Goal: Book appointment/travel/reservation

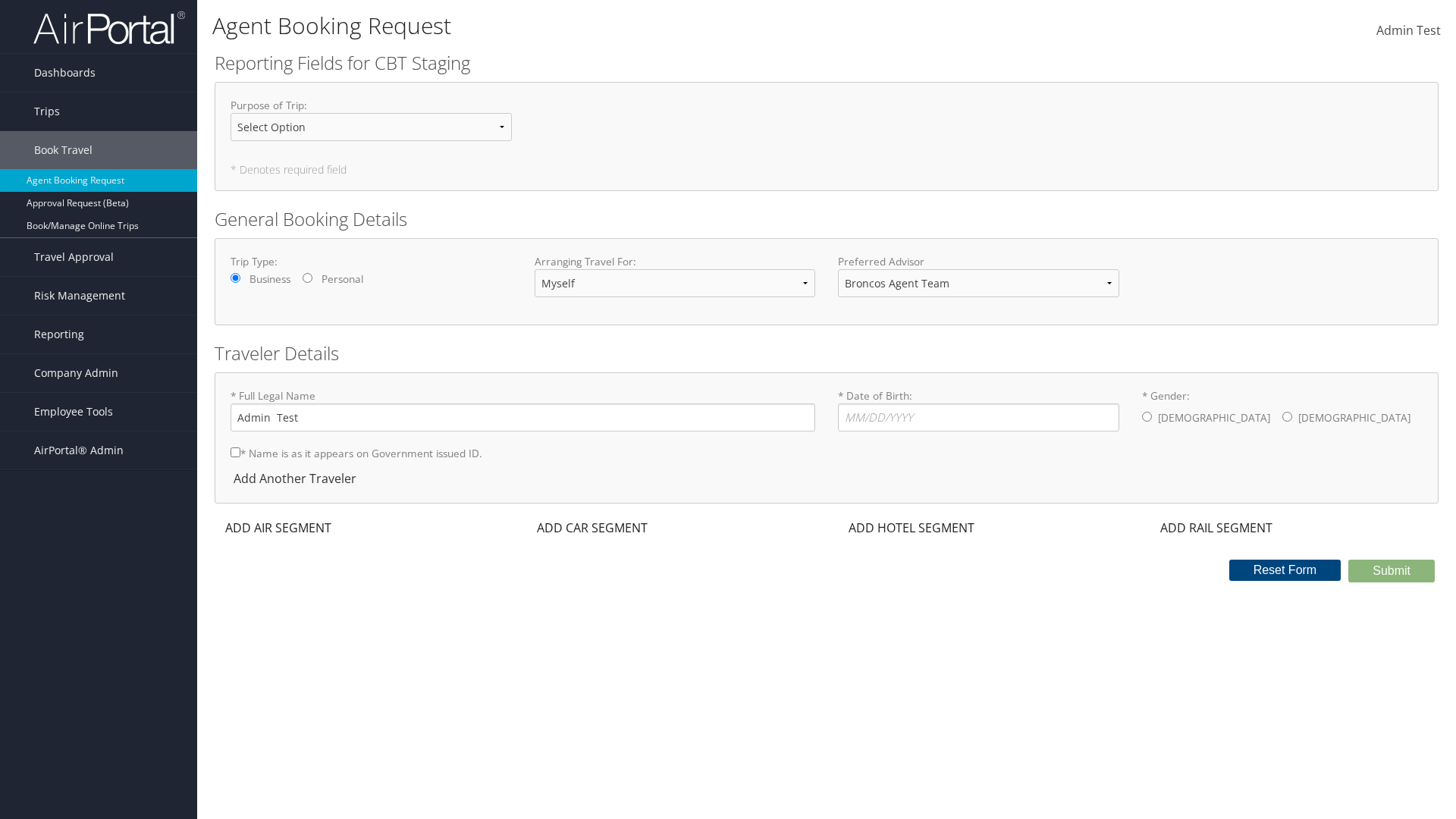
select select "[PERSON_NAME][EMAIL_ADDRESS][PERSON_NAME][DOMAIN_NAME]"
click at [978, 417] on input "* Date of Birth: Invalid Date" at bounding box center [979, 417] width 282 height 28
type input "[DATE]"
click at [1147, 416] on input "* Gender: [DEMOGRAPHIC_DATA] [DEMOGRAPHIC_DATA]" at bounding box center [1147, 416] width 9 height 9
radio input "true"
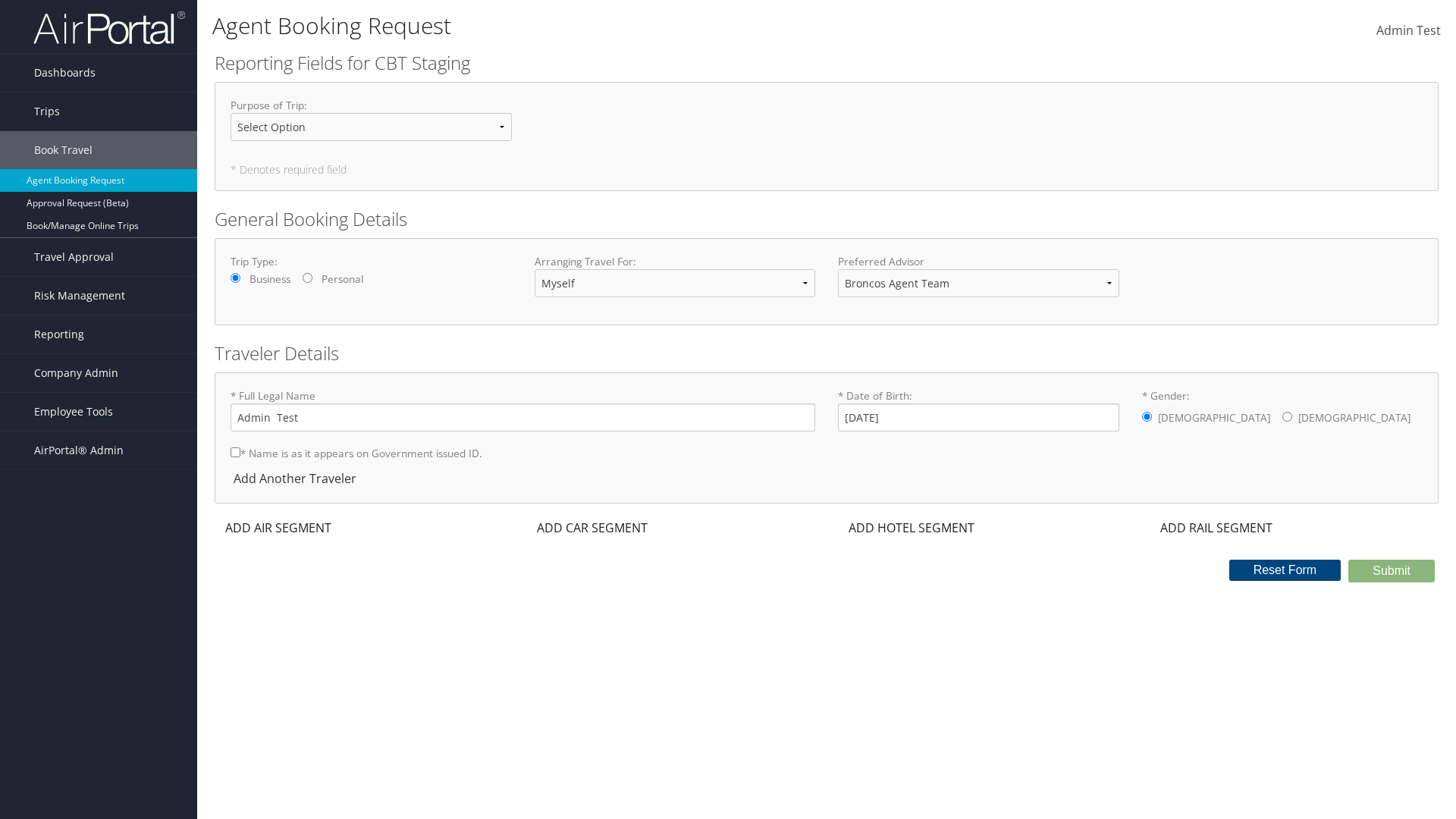
click at [235, 452] on input "* Name is as it appears on Government issued ID." at bounding box center [235, 452] width 9 height 9
checkbox input "true"
click at [278, 528] on div "ADD AIR SEGMENT" at bounding box center [276, 527] width 124 height 18
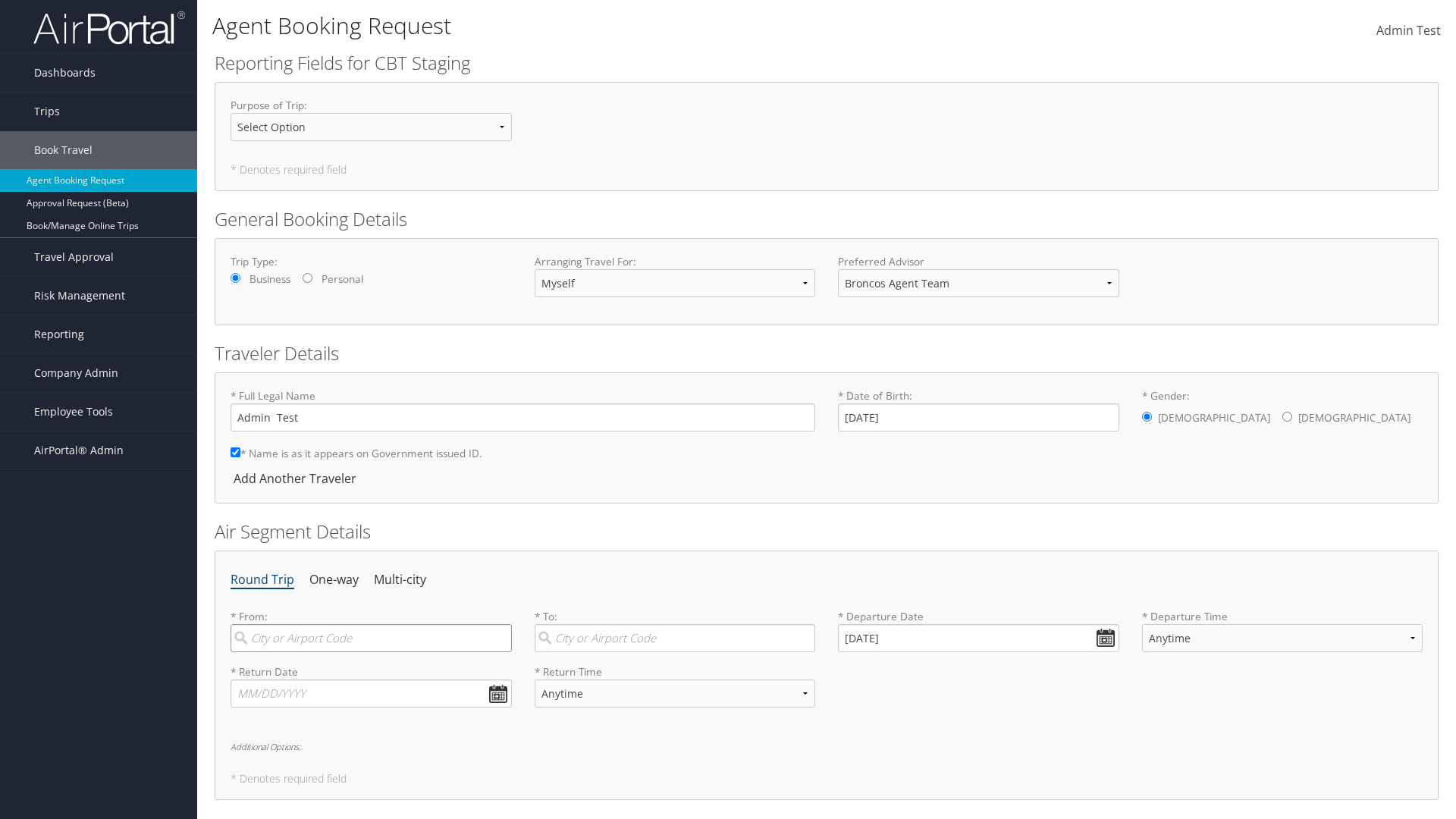
click at [371, 638] on input "search" at bounding box center [371, 638] width 282 height 28
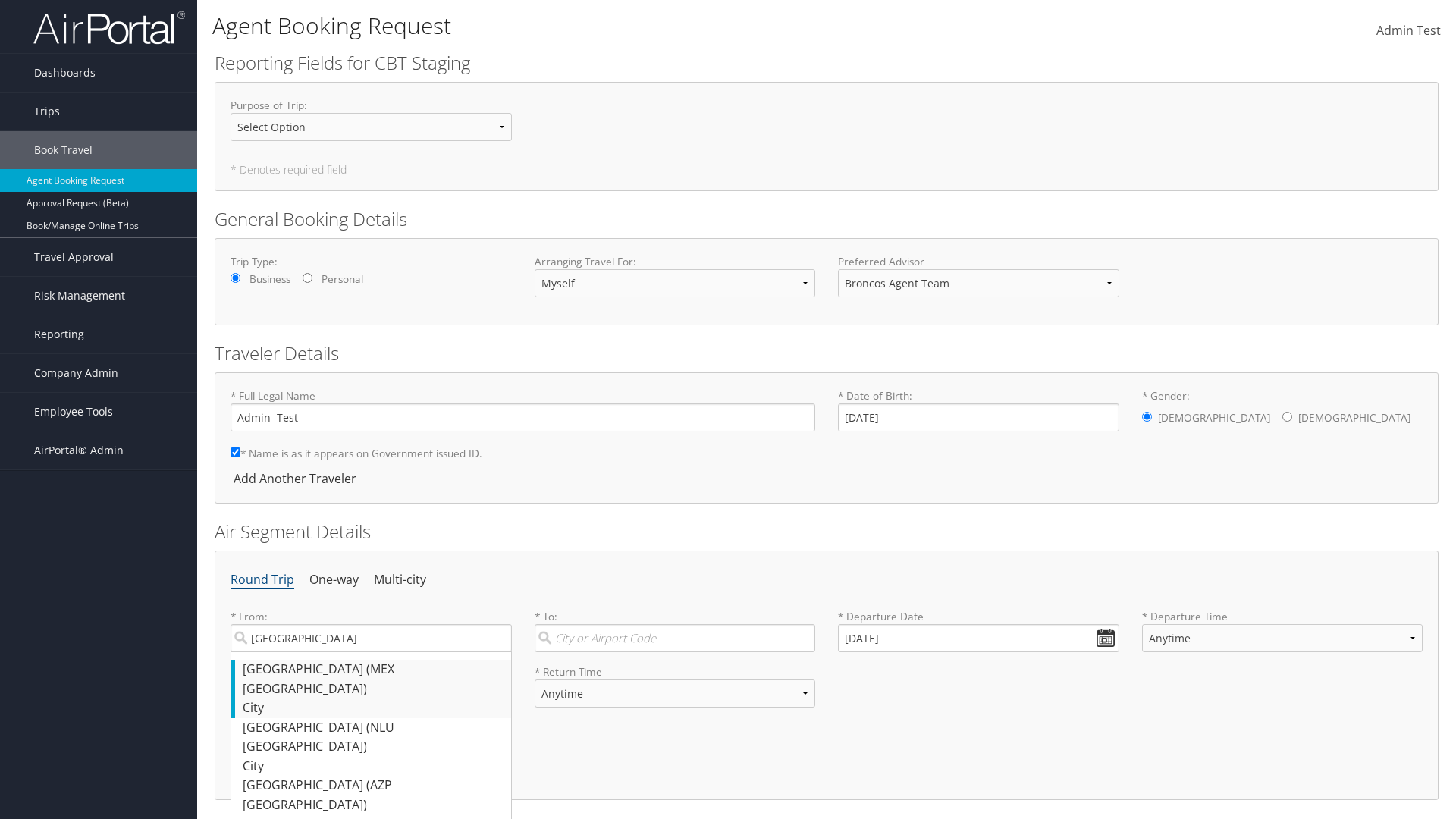
click at [372, 669] on div "[GEOGRAPHIC_DATA] ([GEOGRAPHIC_DATA] [GEOGRAPHIC_DATA])" at bounding box center [373, 678] width 261 height 39
click at [372, 652] on input "[GEOGRAPHIC_DATA]" at bounding box center [371, 638] width 282 height 28
type input "[GEOGRAPHIC_DATA] ([GEOGRAPHIC_DATA] [GEOGRAPHIC_DATA])"
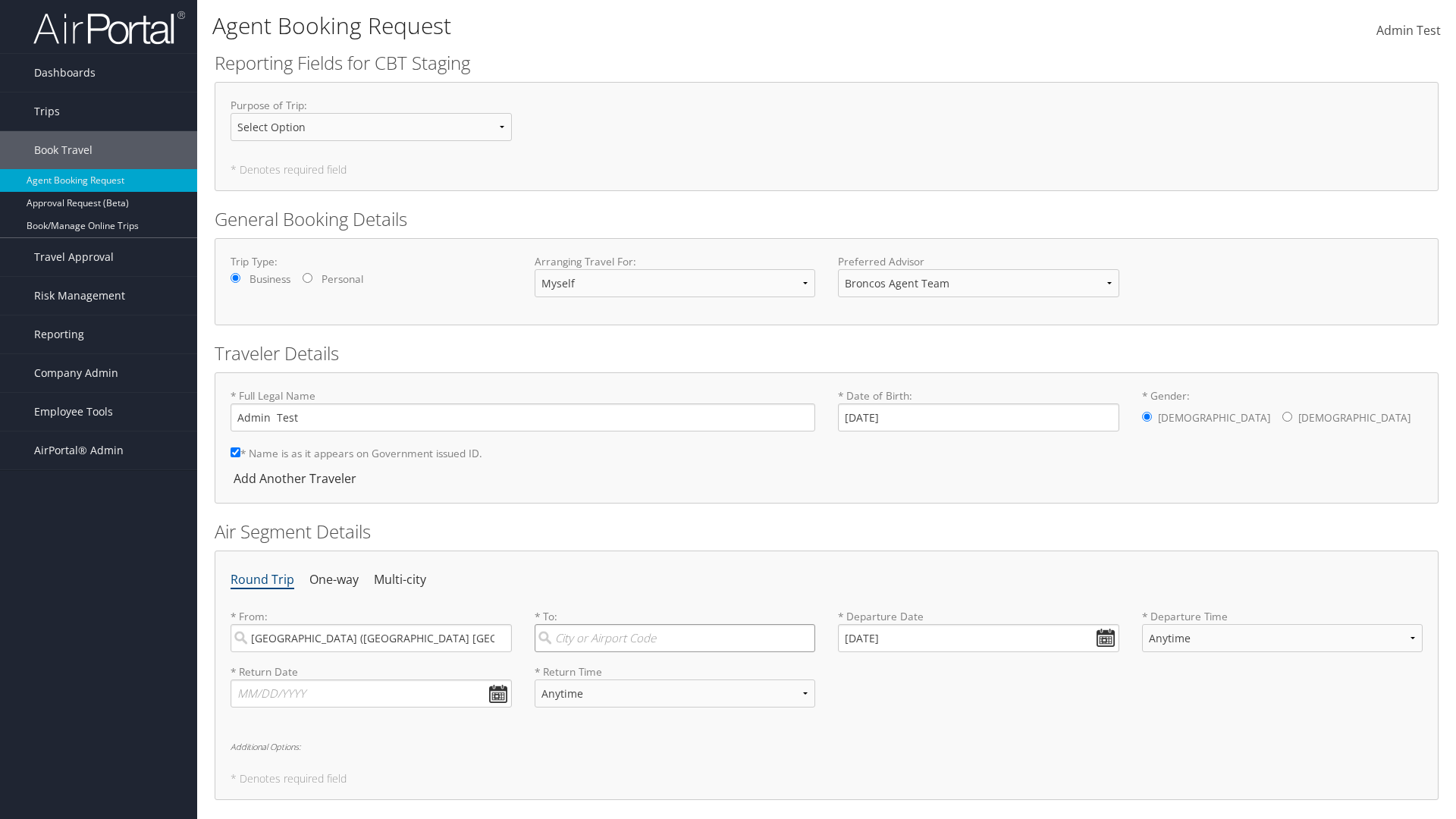
click at [674, 638] on input "search" at bounding box center [675, 638] width 282 height 28
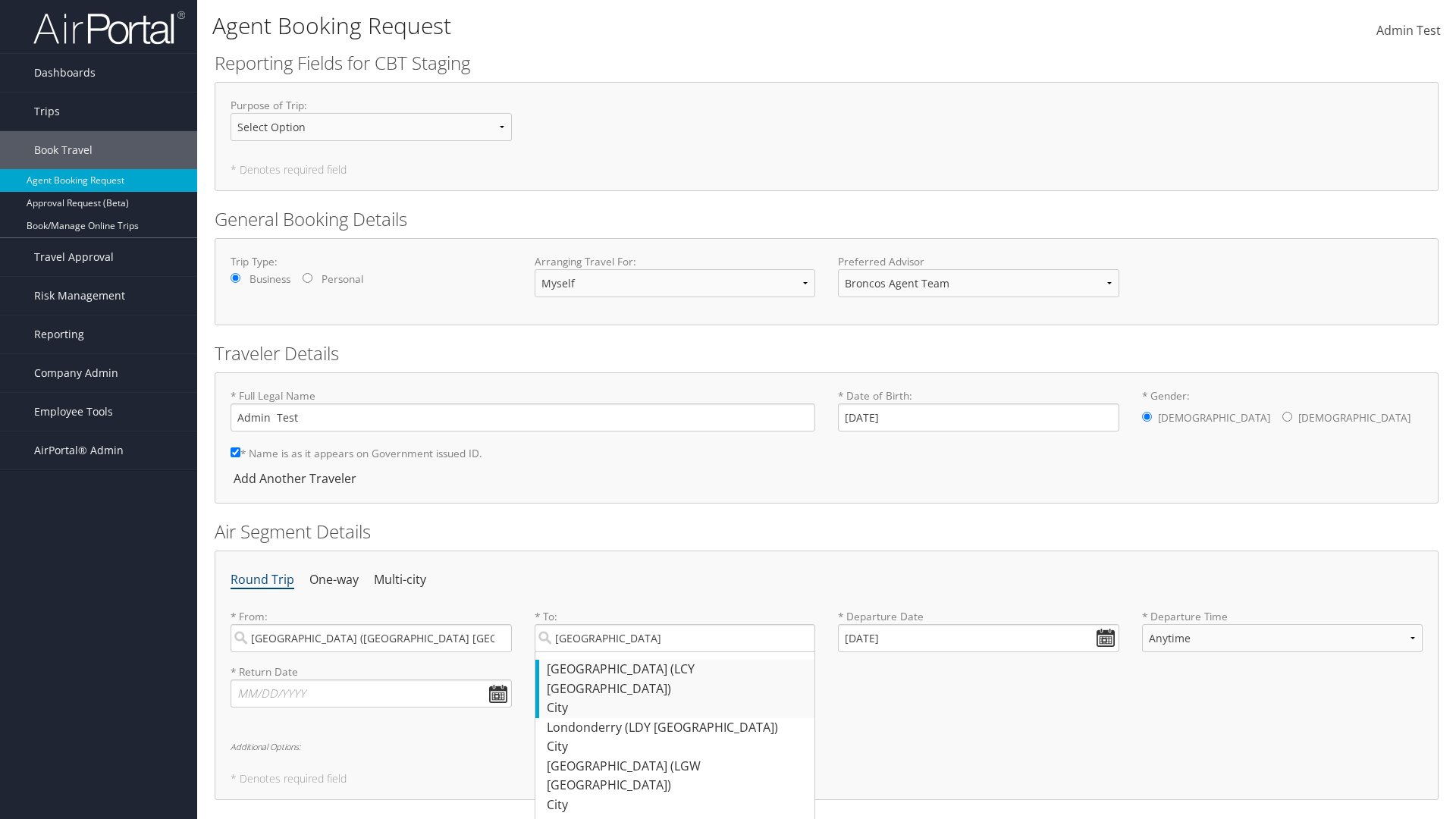
click at [676, 669] on div "[GEOGRAPHIC_DATA] (LCY [GEOGRAPHIC_DATA])" at bounding box center [677, 678] width 261 height 39
click at [676, 652] on input "[GEOGRAPHIC_DATA]" at bounding box center [675, 638] width 282 height 28
type input "[GEOGRAPHIC_DATA] (LCY [GEOGRAPHIC_DATA])"
